Goal: Contribute content

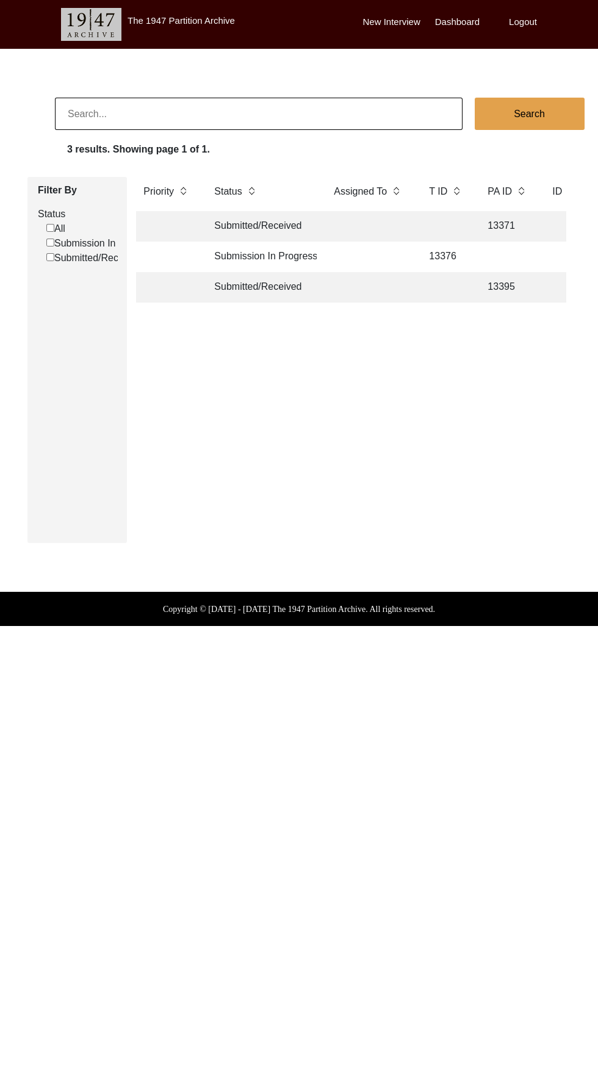
click at [423, 259] on td "13376" at bounding box center [446, 257] width 49 height 31
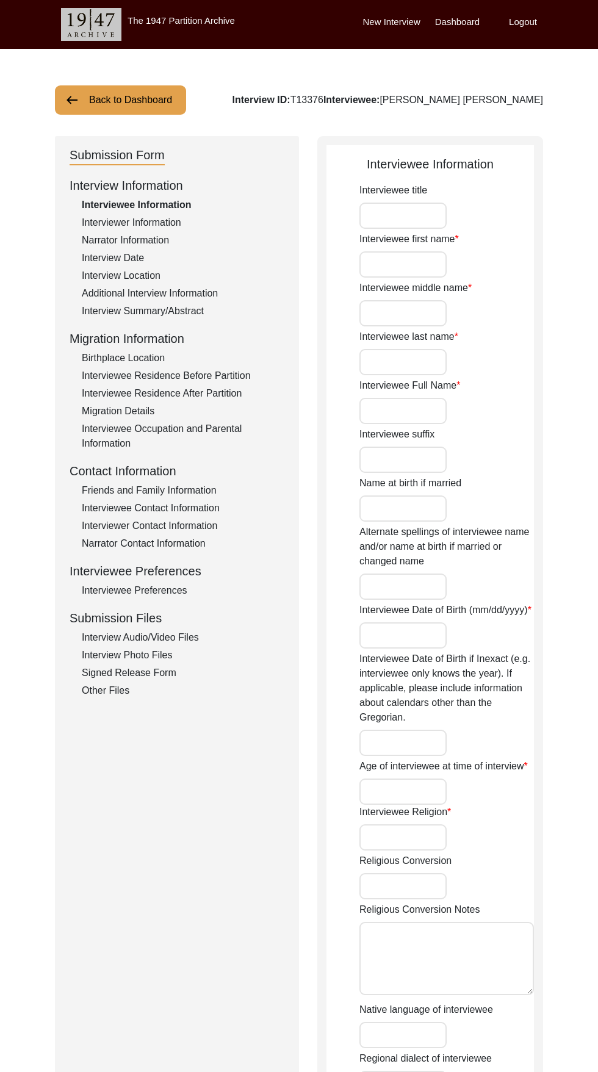
type input "[PERSON_NAME]"
type input "Lal"
type input "Khurana"
type input "[PERSON_NAME] [PERSON_NAME]"
type input "[DATE]"
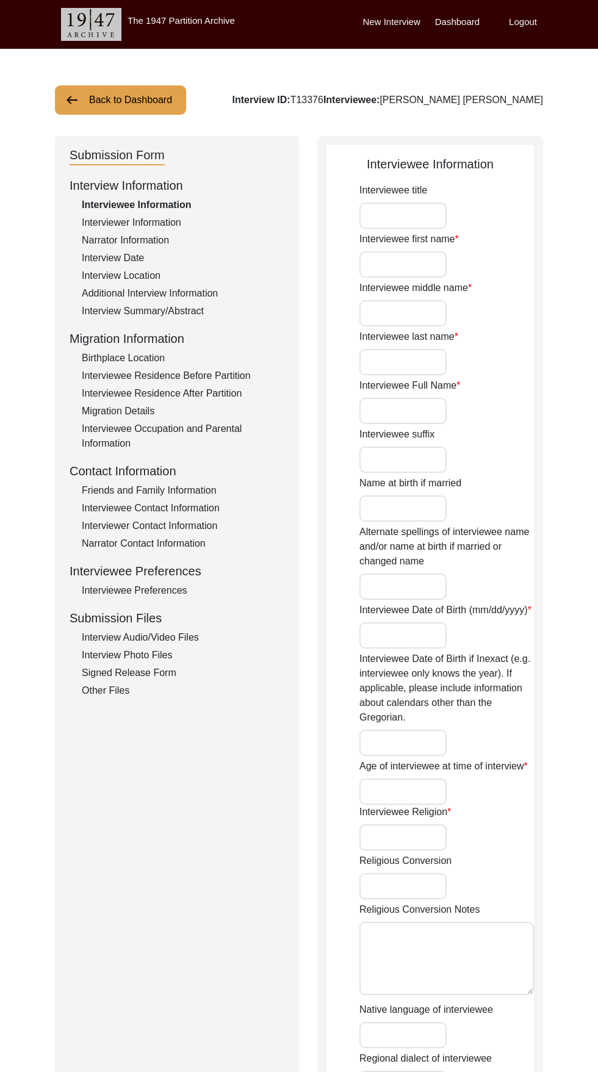
type input "88"
type input "[DEMOGRAPHIC_DATA]"
type input "Hindi"
type input "[DEMOGRAPHIC_DATA]"
click at [134, 691] on div "Other Files" at bounding box center [183, 690] width 203 height 15
